Goal: Book appointment/travel/reservation

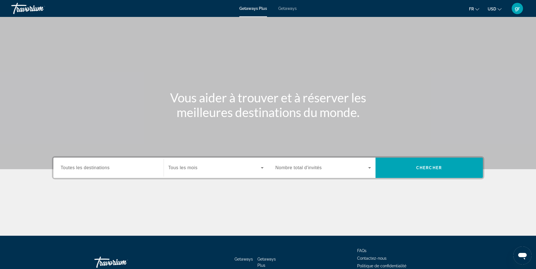
click at [493, 12] on button "USD USD ($) MXN (Mex$) CAD (Can$) GBP (£) EUR (€) AUD (A$) NZD (NZ$) CNY (CN¥)" at bounding box center [495, 9] width 14 height 8
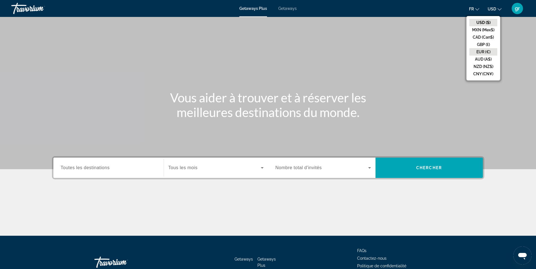
click at [482, 50] on button "EUR (€)" at bounding box center [483, 51] width 28 height 7
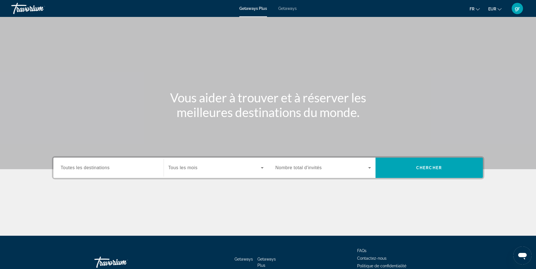
click at [287, 12] on div "Getaways Plus Getaways fr English Español Français Italiano Português русский E…" at bounding box center [268, 8] width 536 height 15
click at [287, 10] on span "Getaways" at bounding box center [287, 8] width 18 height 5
click at [99, 168] on span "Toutes les destinations" at bounding box center [85, 168] width 49 height 5
click at [99, 168] on input "Destination Toutes les destinations" at bounding box center [108, 168] width 95 height 7
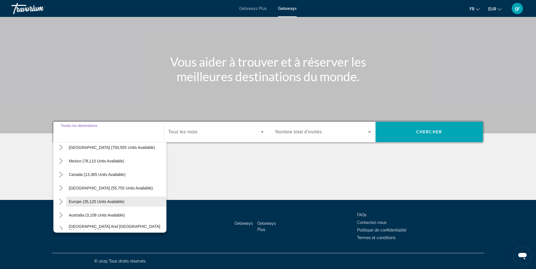
scroll to position [28, 0]
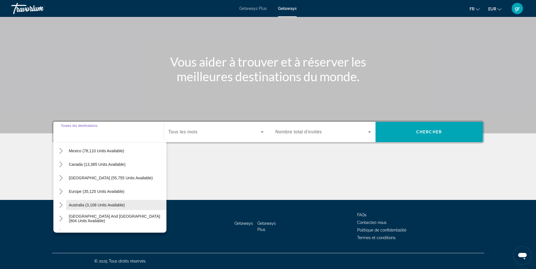
click at [78, 206] on span "Australia (3,108 units available)" at bounding box center [97, 205] width 56 height 5
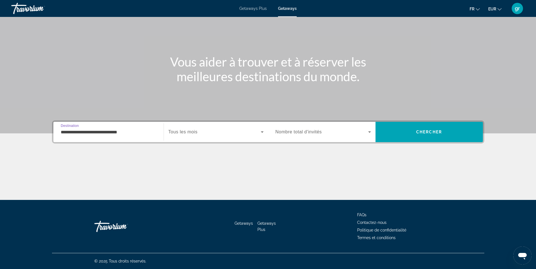
click at [136, 137] on div "**********" at bounding box center [108, 132] width 95 height 16
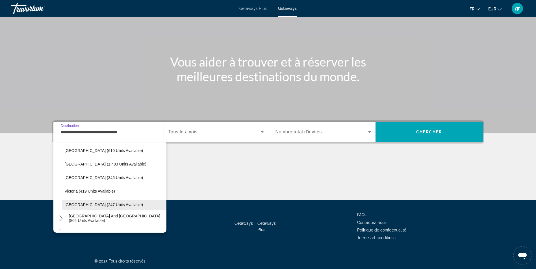
scroll to position [104, 0]
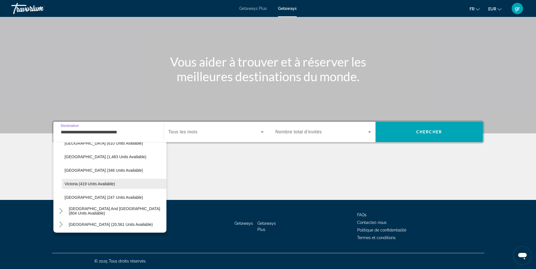
click at [76, 187] on span "Select destination: Victoria (419 units available)" at bounding box center [114, 184] width 105 height 14
type input "**********"
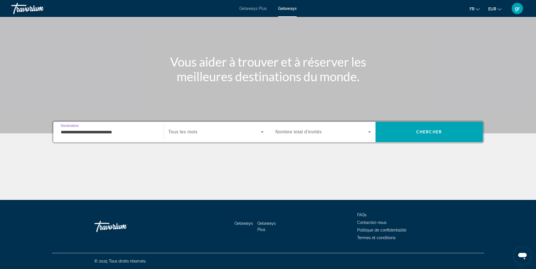
click at [221, 134] on span "Search widget" at bounding box center [214, 132] width 92 height 7
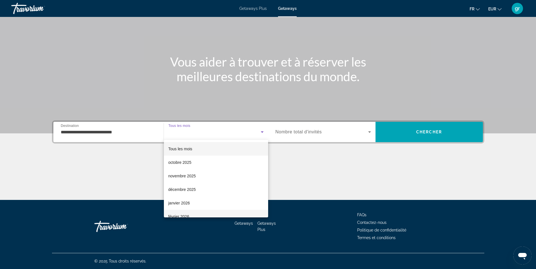
click at [204, 216] on mat-option "février 2026" at bounding box center [216, 217] width 104 height 14
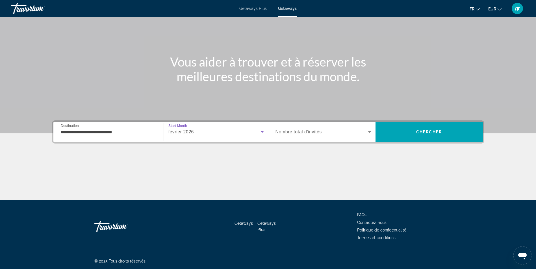
click at [346, 135] on span "Search widget" at bounding box center [321, 132] width 93 height 7
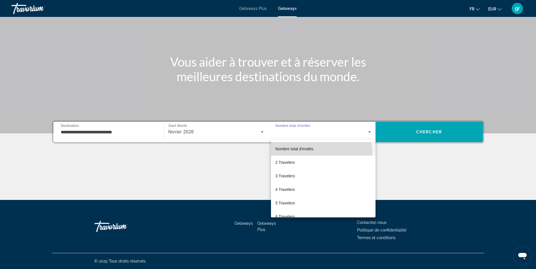
click at [318, 154] on mat-option "Nombre total d'invités" at bounding box center [323, 149] width 105 height 14
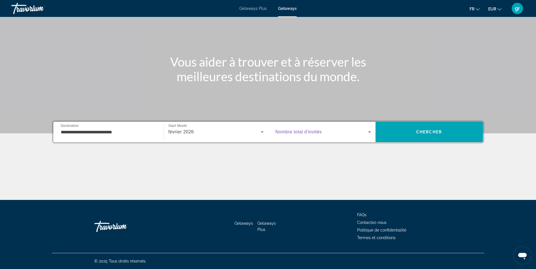
click at [318, 140] on div "Search widget" at bounding box center [322, 132] width 95 height 16
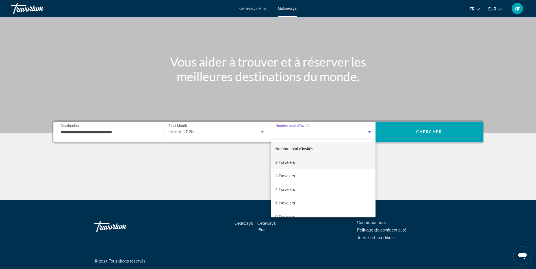
click at [304, 167] on mat-option "2 Travelers" at bounding box center [323, 163] width 105 height 14
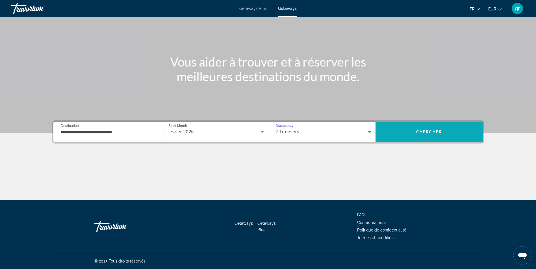
click at [411, 133] on span "Search" at bounding box center [428, 132] width 107 height 14
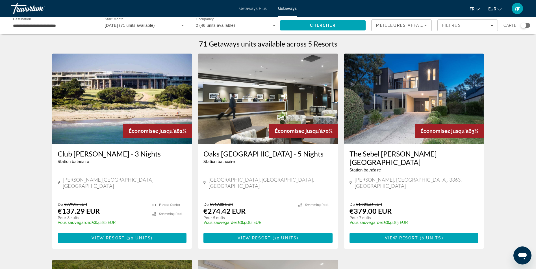
click at [527, 23] on div "Search widget" at bounding box center [526, 25] width 10 height 5
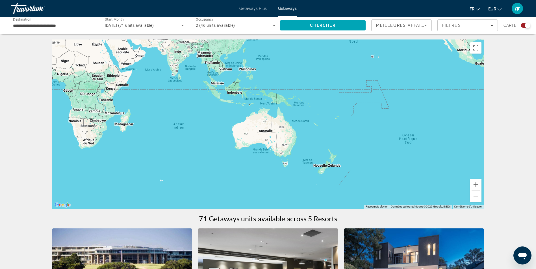
drag, startPoint x: 425, startPoint y: 160, endPoint x: 176, endPoint y: 78, distance: 262.2
click at [176, 78] on div "Main content" at bounding box center [268, 124] width 432 height 169
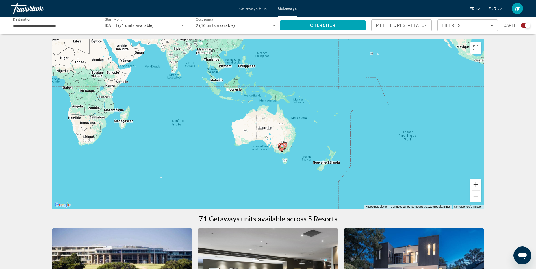
click at [478, 188] on button "Zoom avant" at bounding box center [475, 184] width 11 height 11
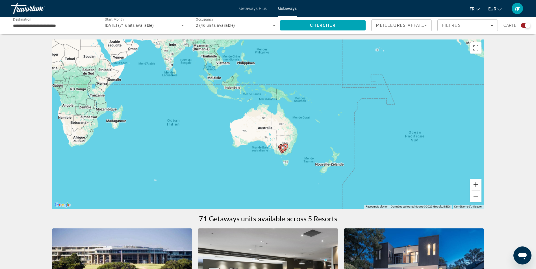
click at [478, 188] on button "Zoom avant" at bounding box center [475, 184] width 11 height 11
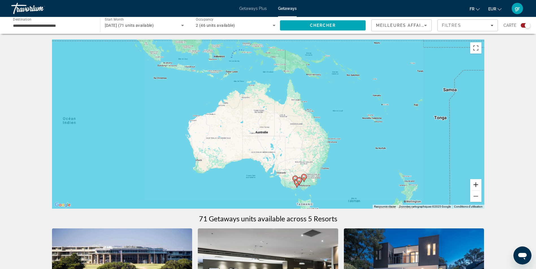
click at [478, 188] on button "Zoom avant" at bounding box center [475, 184] width 11 height 11
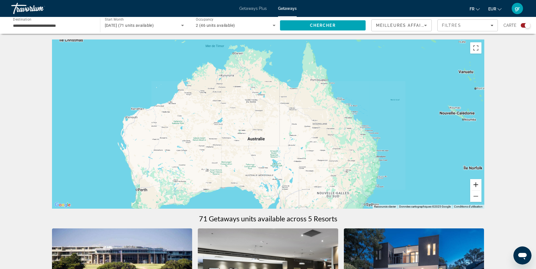
click at [478, 188] on button "Zoom avant" at bounding box center [475, 184] width 11 height 11
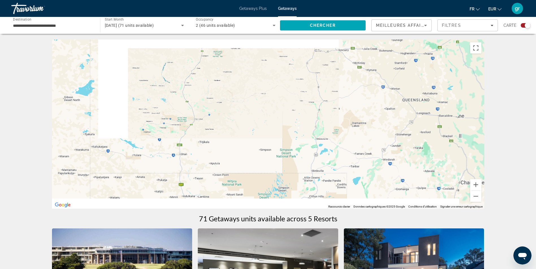
drag, startPoint x: 247, startPoint y: 118, endPoint x: 170, endPoint y: 35, distance: 113.9
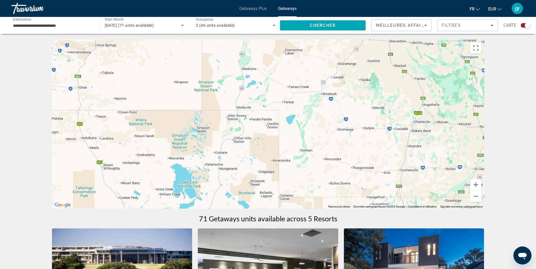
drag, startPoint x: 286, startPoint y: 136, endPoint x: 200, endPoint y: 2, distance: 158.5
click at [238, 51] on div "Main content" at bounding box center [268, 124] width 432 height 169
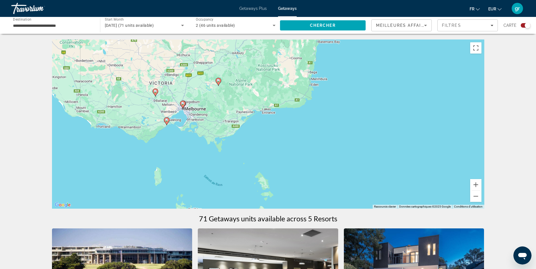
click at [183, 106] on icon "Main content" at bounding box center [182, 104] width 5 height 7
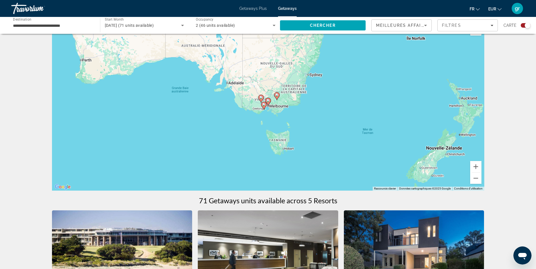
scroll to position [28, 0]
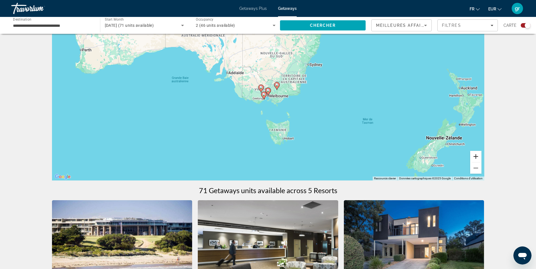
click at [473, 156] on button "Zoom avant" at bounding box center [475, 156] width 11 height 11
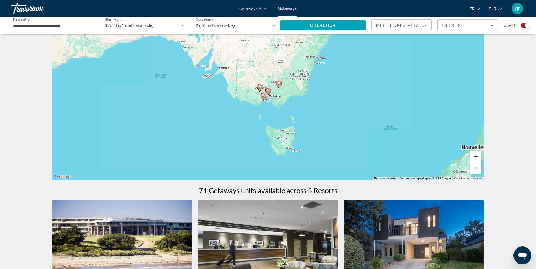
click at [473, 156] on button "Zoom avant" at bounding box center [475, 156] width 11 height 11
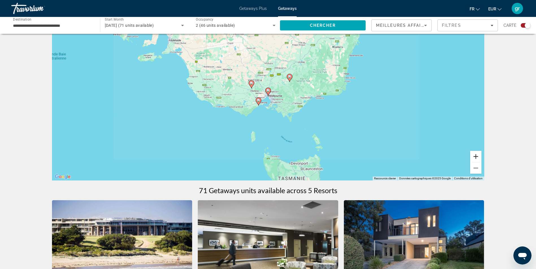
click at [473, 156] on button "Zoom avant" at bounding box center [475, 156] width 11 height 11
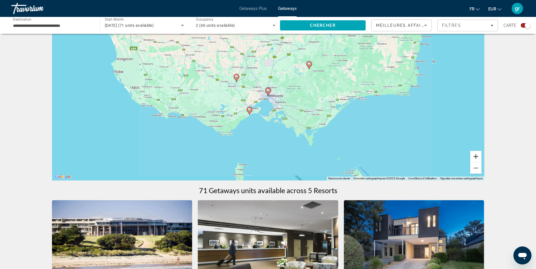
click at [473, 156] on button "Zoom avant" at bounding box center [475, 156] width 11 height 11
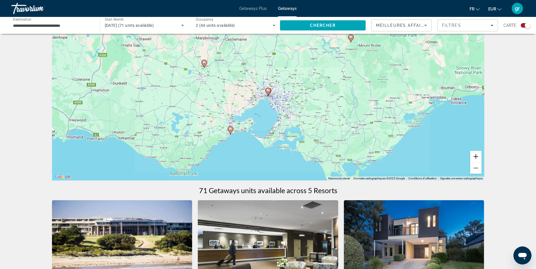
click at [473, 156] on button "Zoom avant" at bounding box center [475, 156] width 11 height 11
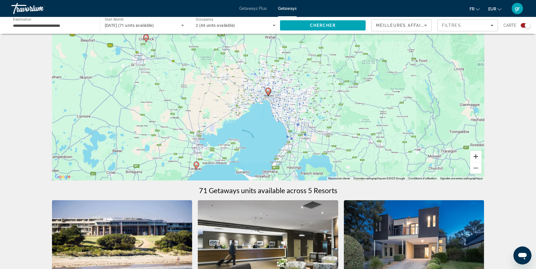
click at [473, 156] on button "Zoom avant" at bounding box center [475, 156] width 11 height 11
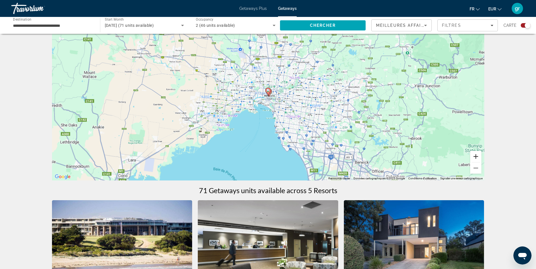
click at [473, 156] on button "Zoom avant" at bounding box center [475, 156] width 11 height 11
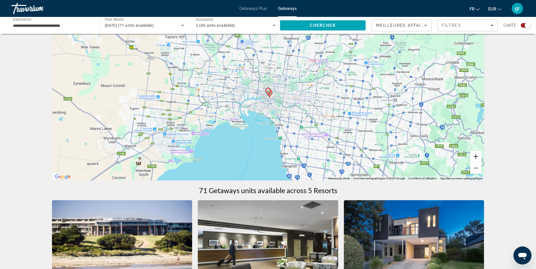
click at [473, 156] on button "Zoom avant" at bounding box center [475, 156] width 11 height 11
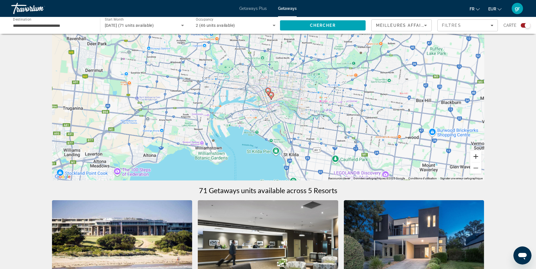
click at [473, 156] on button "Zoom avant" at bounding box center [475, 156] width 11 height 11
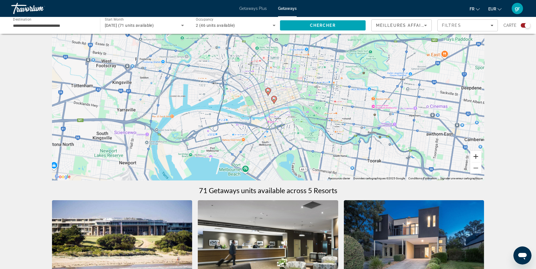
click at [473, 156] on button "Zoom avant" at bounding box center [475, 156] width 11 height 11
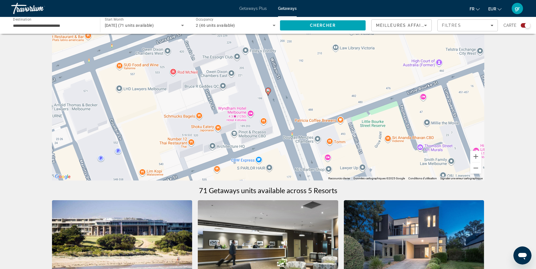
click at [268, 93] on icon "Main content" at bounding box center [267, 91] width 5 height 7
type input "**********"
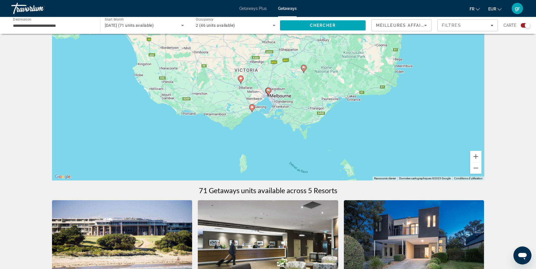
click at [268, 93] on icon "Main content" at bounding box center [268, 91] width 5 height 7
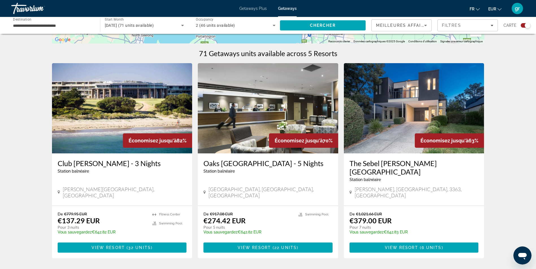
scroll to position [198, 0]
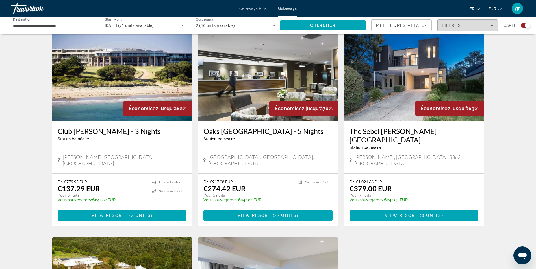
click at [466, 27] on div "Filtres" at bounding box center [467, 25] width 51 height 5
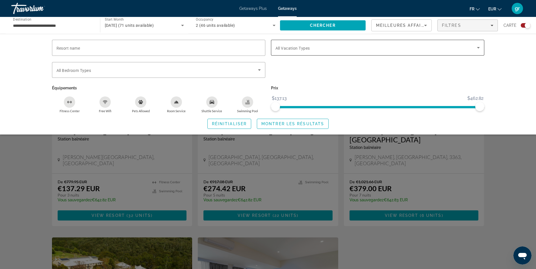
click at [298, 49] on span "All Vacation Types" at bounding box center [292, 48] width 34 height 5
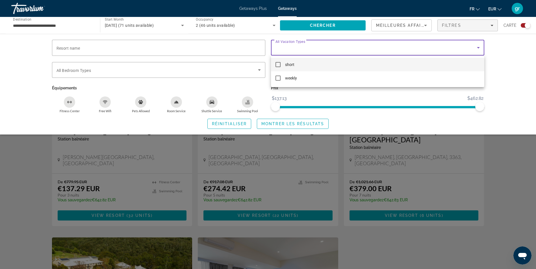
click at [277, 66] on mat-pseudo-checkbox at bounding box center [277, 64] width 5 height 5
click at [469, 49] on div at bounding box center [268, 134] width 536 height 269
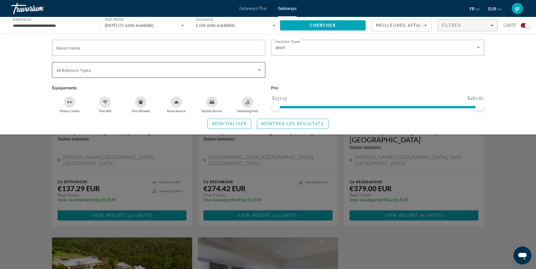
click at [118, 70] on span "Search widget" at bounding box center [156, 70] width 201 height 7
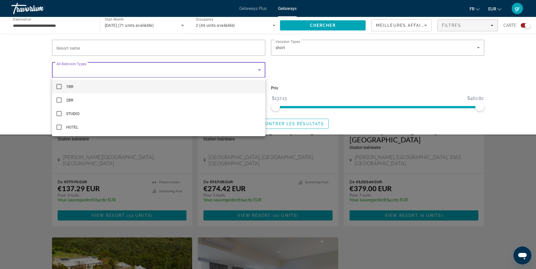
click at [117, 75] on div at bounding box center [268, 134] width 536 height 269
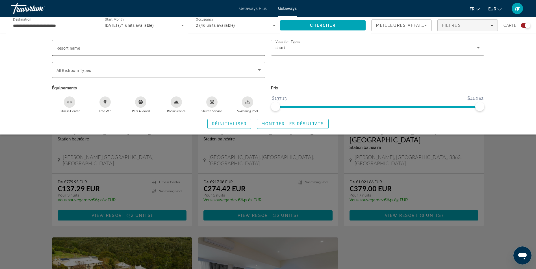
click at [119, 46] on input "Resort name" at bounding box center [158, 48] width 204 height 7
click at [110, 72] on span "Search widget" at bounding box center [156, 70] width 201 height 7
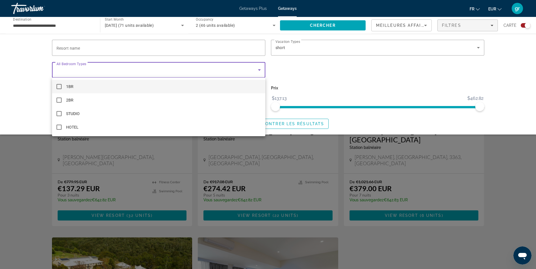
click at [110, 72] on div at bounding box center [268, 134] width 536 height 269
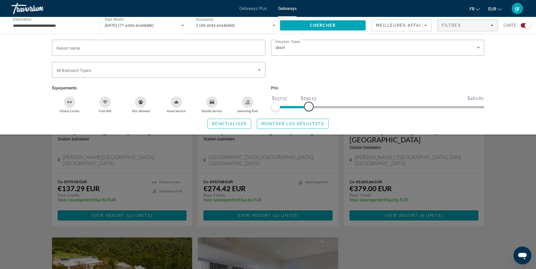
drag, startPoint x: 480, startPoint y: 107, endPoint x: 309, endPoint y: 105, distance: 171.5
click at [309, 105] on span "ngx-slider-max" at bounding box center [308, 106] width 9 height 9
click at [301, 121] on span "Search widget" at bounding box center [292, 124] width 71 height 14
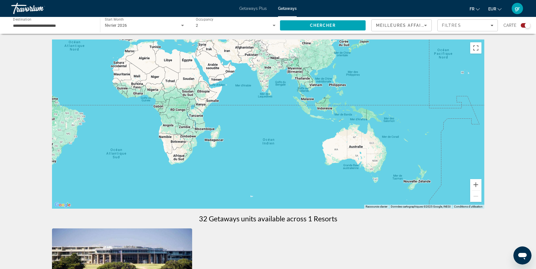
drag, startPoint x: 391, startPoint y: 138, endPoint x: 201, endPoint y: 61, distance: 204.8
click at [205, 65] on div "Main content" at bounding box center [268, 124] width 432 height 169
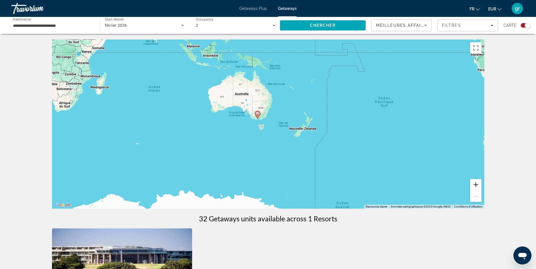
click at [472, 182] on button "Zoom avant" at bounding box center [475, 184] width 11 height 11
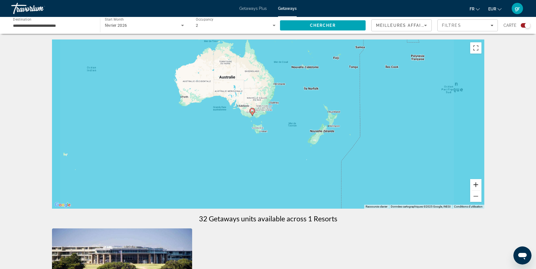
click at [472, 182] on button "Zoom avant" at bounding box center [475, 184] width 11 height 11
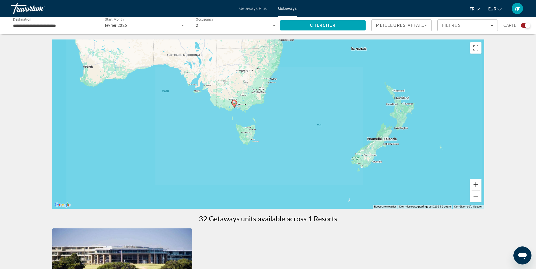
click at [472, 182] on button "Zoom avant" at bounding box center [475, 184] width 11 height 11
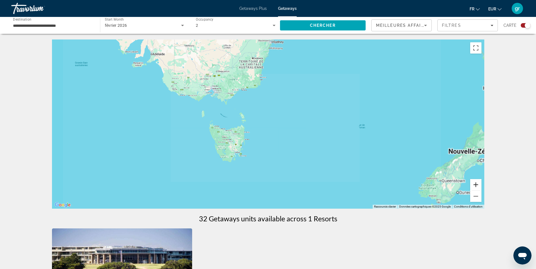
click at [472, 182] on button "Zoom avant" at bounding box center [475, 184] width 11 height 11
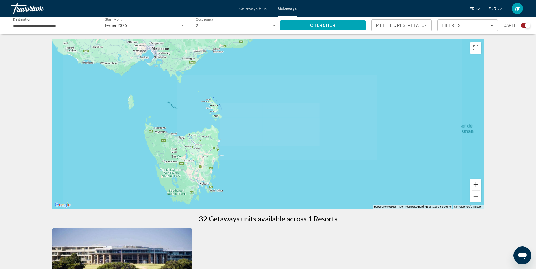
click at [472, 182] on button "Zoom avant" at bounding box center [475, 184] width 11 height 11
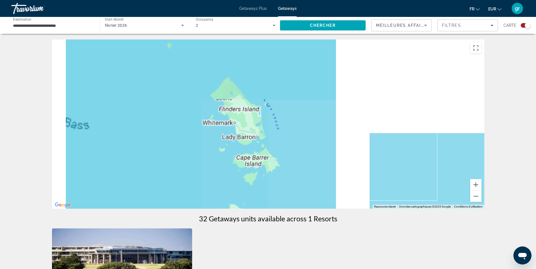
drag, startPoint x: 310, startPoint y: 132, endPoint x: 540, endPoint y: 217, distance: 245.4
click at [536, 213] on html "**********" at bounding box center [268, 134] width 536 height 269
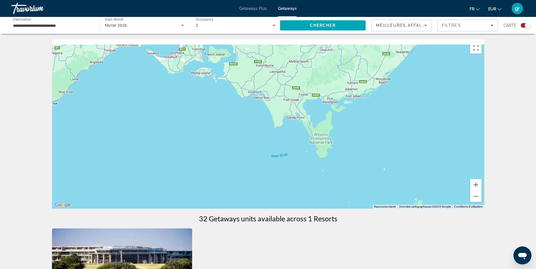
drag, startPoint x: 301, startPoint y: 123, endPoint x: 371, endPoint y: 185, distance: 93.3
click at [371, 185] on div "Main content" at bounding box center [268, 124] width 432 height 169
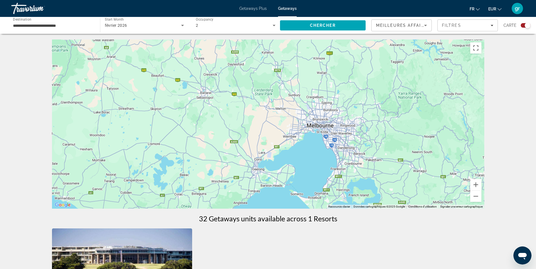
drag, startPoint x: 371, startPoint y: 175, endPoint x: 305, endPoint y: 137, distance: 75.7
click at [305, 137] on div "Main content" at bounding box center [268, 124] width 432 height 169
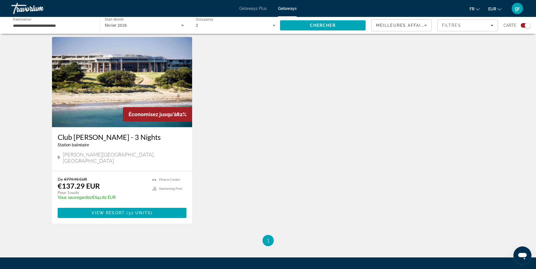
scroll to position [198, 0]
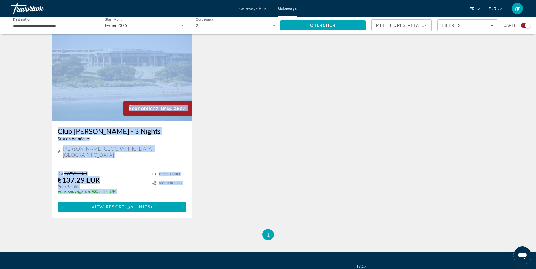
drag, startPoint x: 335, startPoint y: 83, endPoint x: 299, endPoint y: 200, distance: 122.8
click at [299, 200] on div "Économisez jusqu'à 82% Club Wyndham Torquay - 3 Nights Station balnéaire - Ceci…" at bounding box center [268, 130] width 438 height 198
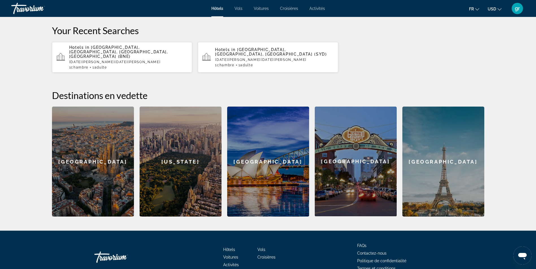
scroll to position [169, 0]
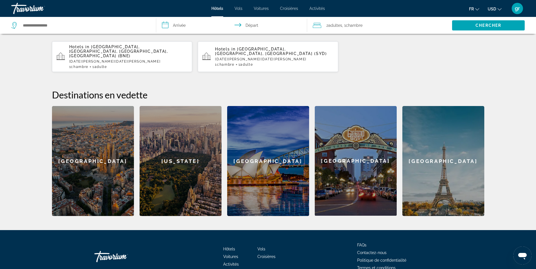
click at [319, 4] on div "Hôtels Vols Voitures Croisières Activités Hôtels Vols Voitures Croisières Activ…" at bounding box center [268, 8] width 536 height 15
click at [319, 8] on span "Activités" at bounding box center [317, 8] width 16 height 5
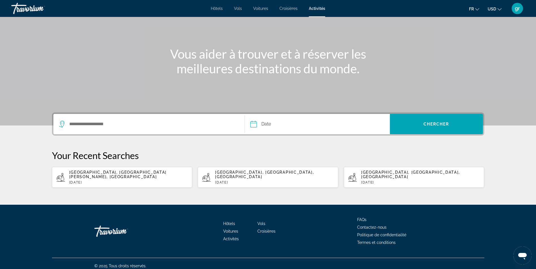
scroll to position [44, 0]
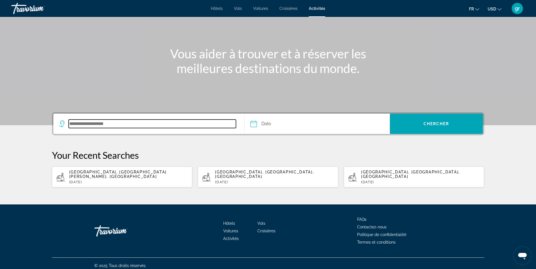
click at [116, 122] on input "Search destination" at bounding box center [153, 124] width 168 height 8
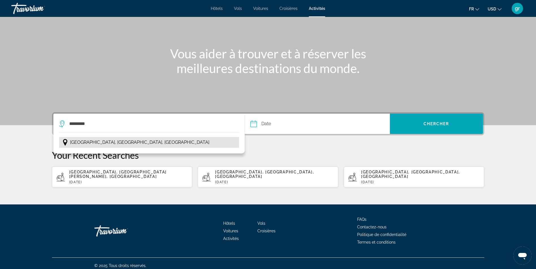
click at [109, 140] on span "Melbourne, Victoria, Australie" at bounding box center [139, 143] width 139 height 8
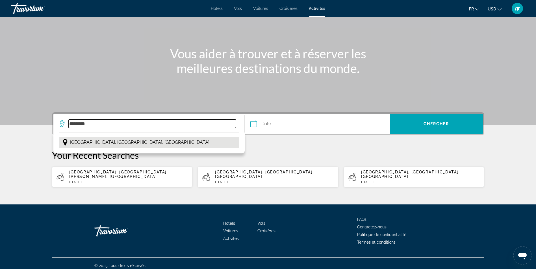
type input "**********"
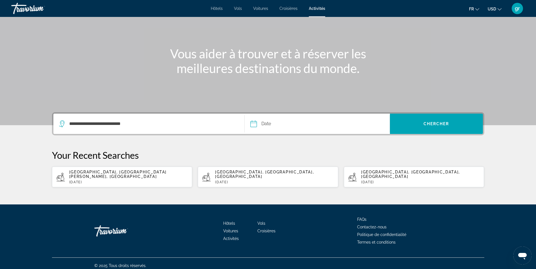
click at [304, 127] on input "Date" at bounding box center [285, 125] width 72 height 22
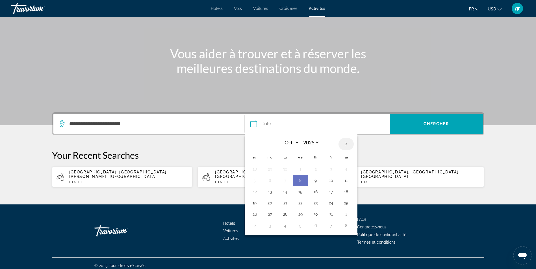
click at [346, 145] on th "Next month" at bounding box center [345, 144] width 15 height 12
select select "*"
select select "****"
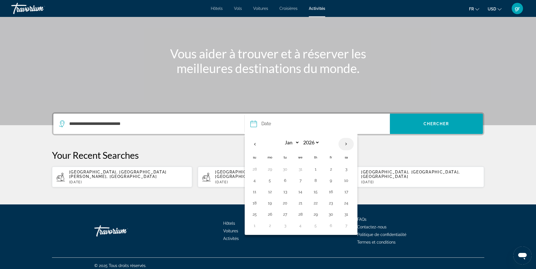
click at [346, 145] on th "Next month" at bounding box center [345, 144] width 15 height 12
select select "*"
click at [311, 193] on button "12" at bounding box center [315, 192] width 9 height 8
type input "**********"
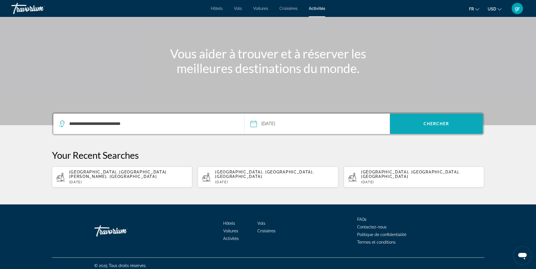
click at [431, 133] on span "Search" at bounding box center [436, 124] width 93 height 20
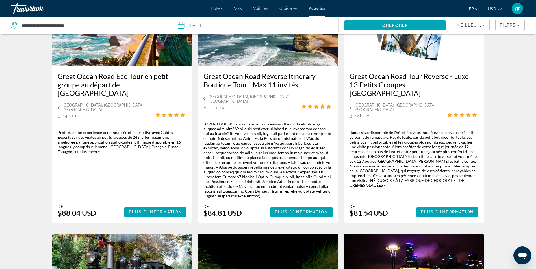
scroll to position [85, 0]
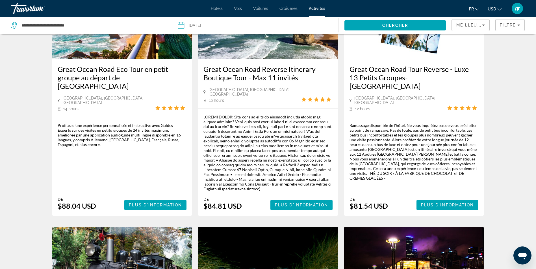
click at [497, 8] on button "USD USD ($) MXN (Mex$) CAD (Can$) GBP (£) EUR (€) AUD (A$) NZD (NZ$) CNY (CN¥)" at bounding box center [495, 9] width 14 height 8
click at [492, 48] on button "EUR (€)" at bounding box center [483, 51] width 28 height 7
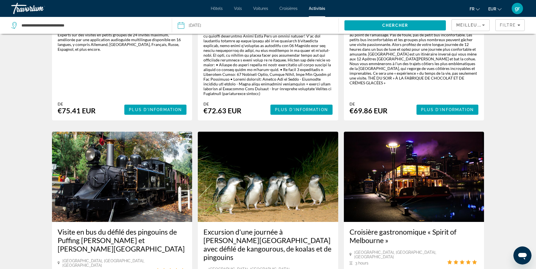
scroll to position [0, 0]
